Goal: Find specific page/section: Find specific page/section

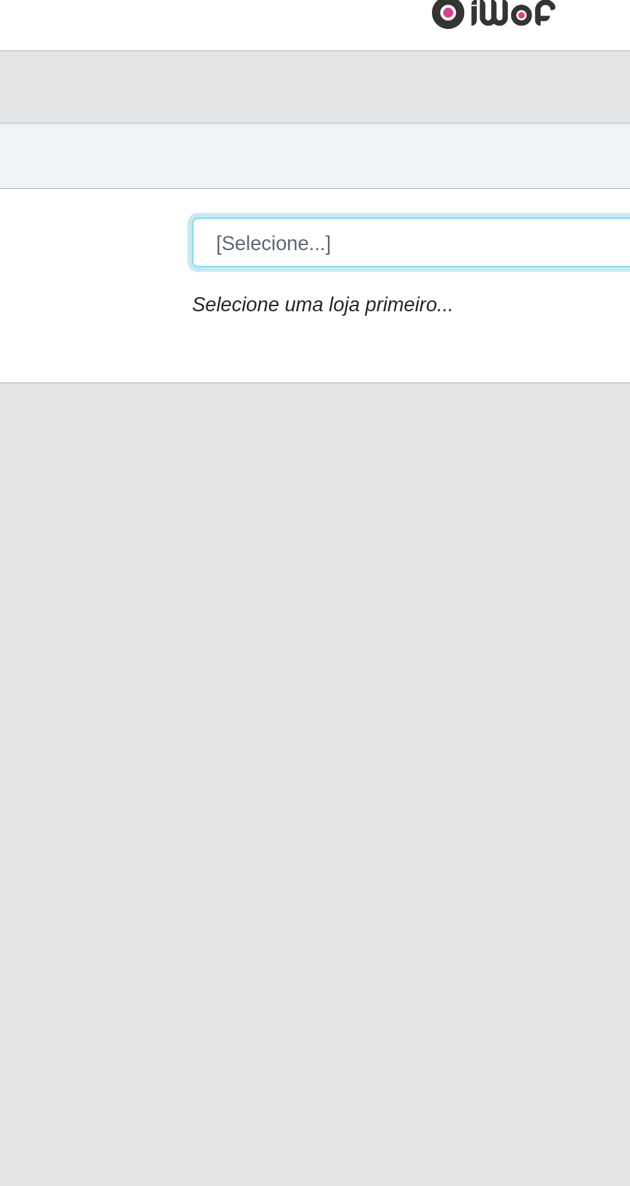
click at [304, 115] on select "[Selecione...] Extrabom - Loja 05 [GEOGRAPHIC_DATA]" at bounding box center [388, 122] width 419 height 23
click at [302, 119] on select "[Selecione...] Extrabom - Loja 05 [GEOGRAPHIC_DATA]" at bounding box center [388, 122] width 419 height 23
select select "494"
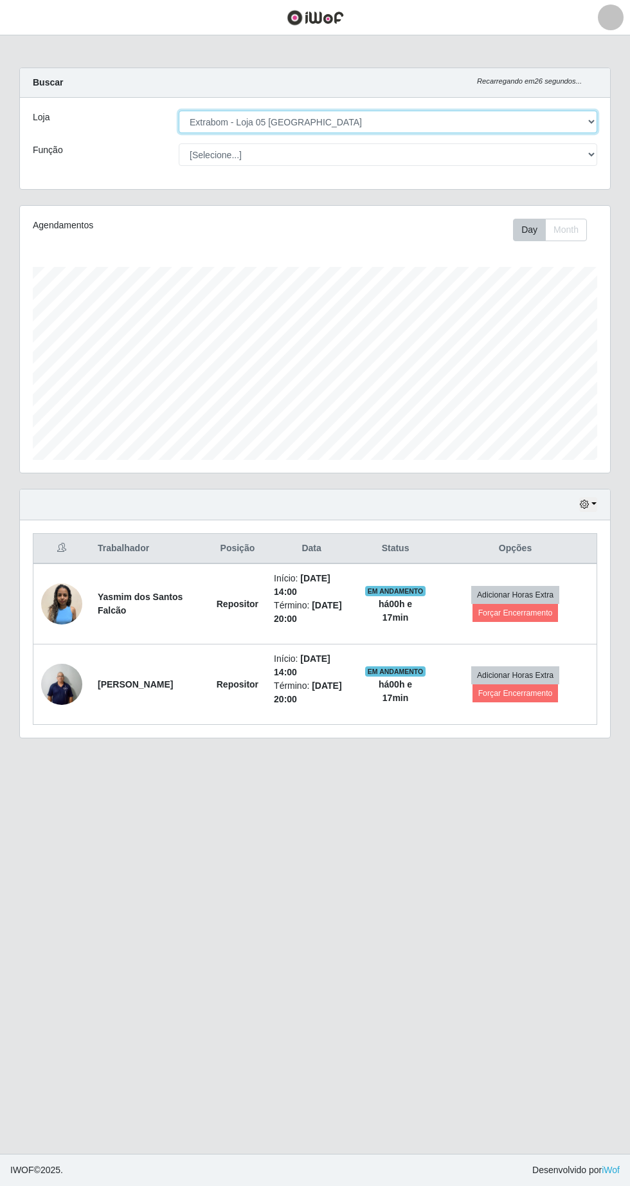
scroll to position [1, 0]
